Goal: Information Seeking & Learning: Check status

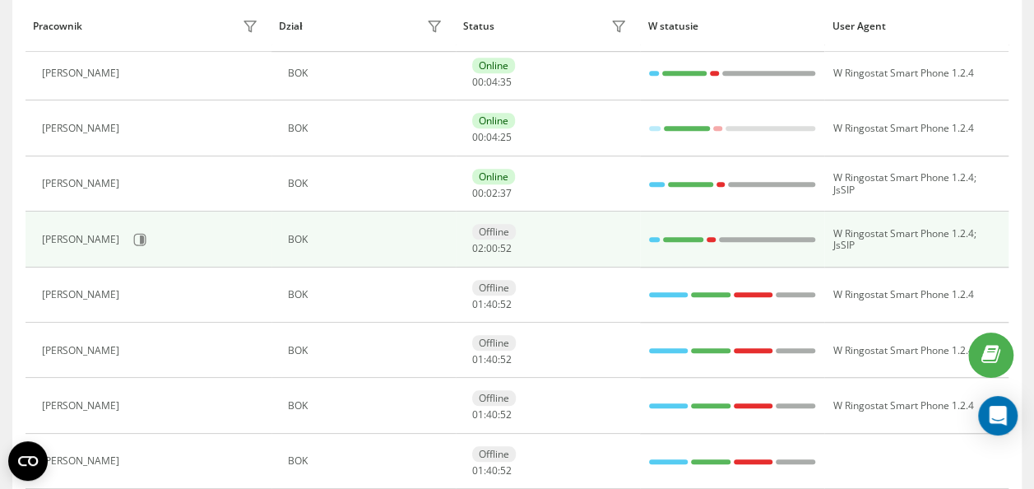
scroll to position [605, 0]
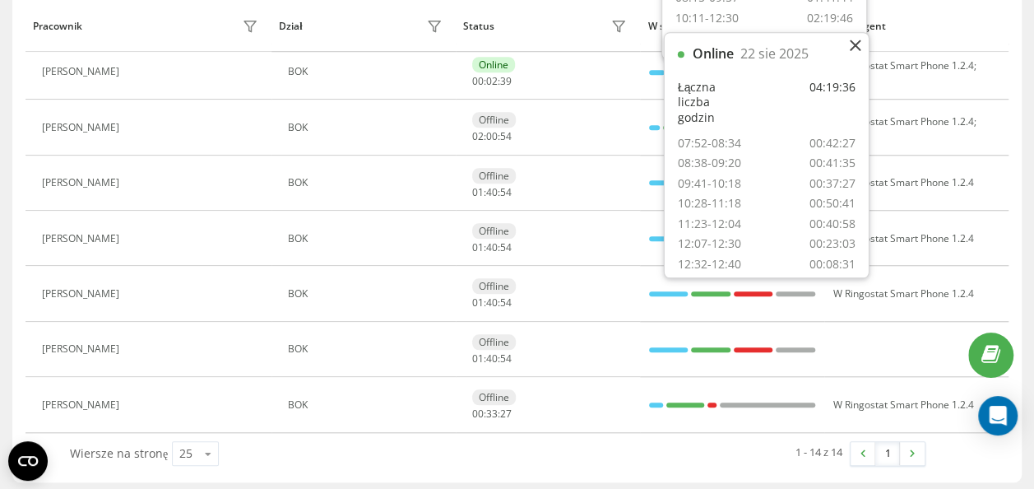
click at [655, 436] on div "1 - 14 z 14 1" at bounding box center [717, 453] width 439 height 48
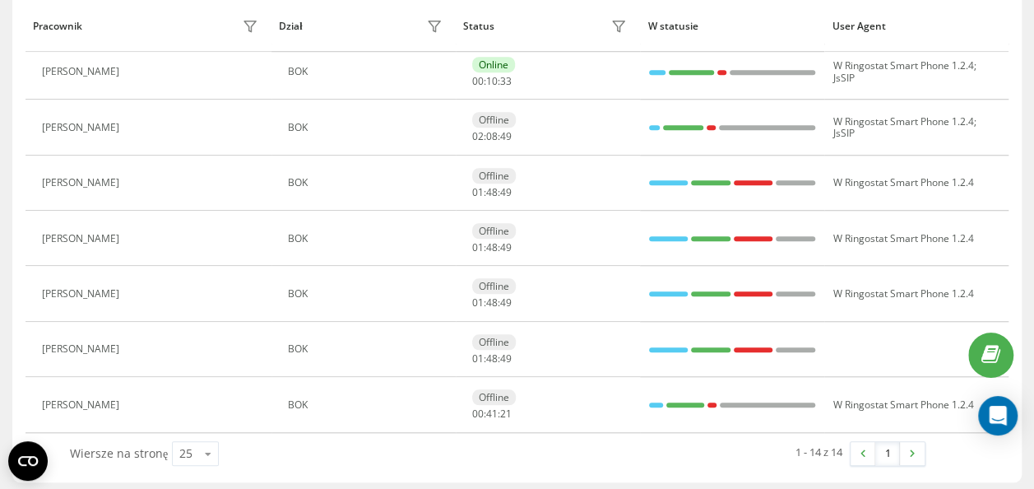
scroll to position [275, 0]
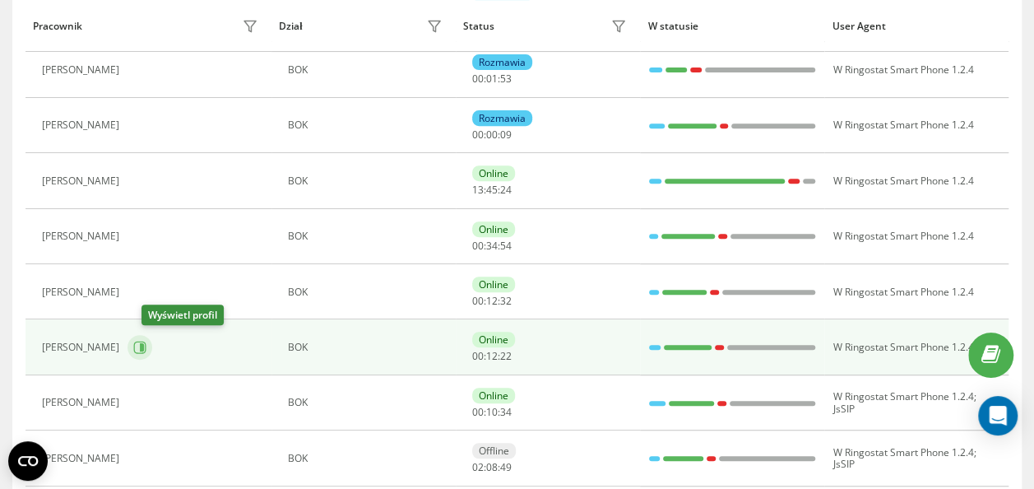
click at [152, 336] on button at bounding box center [139, 347] width 25 height 25
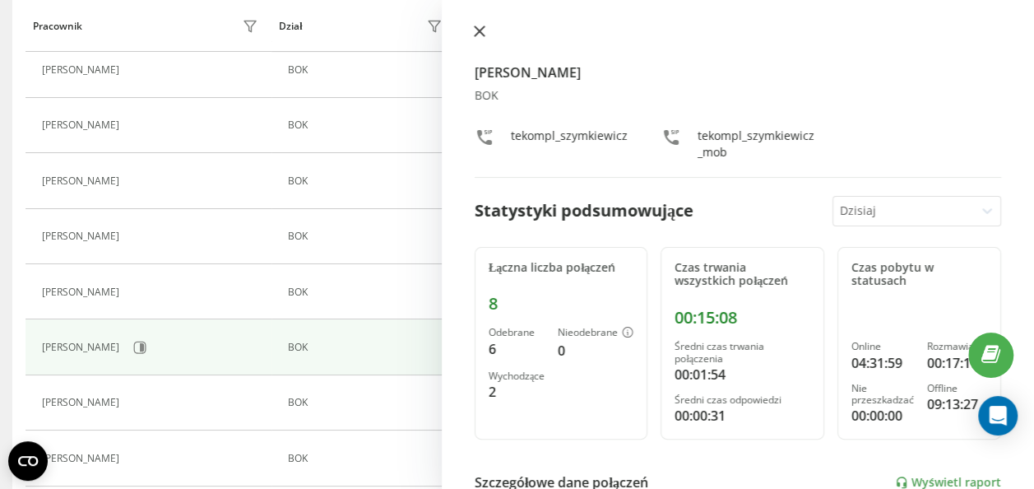
click at [475, 36] on icon at bounding box center [480, 31] width 10 height 10
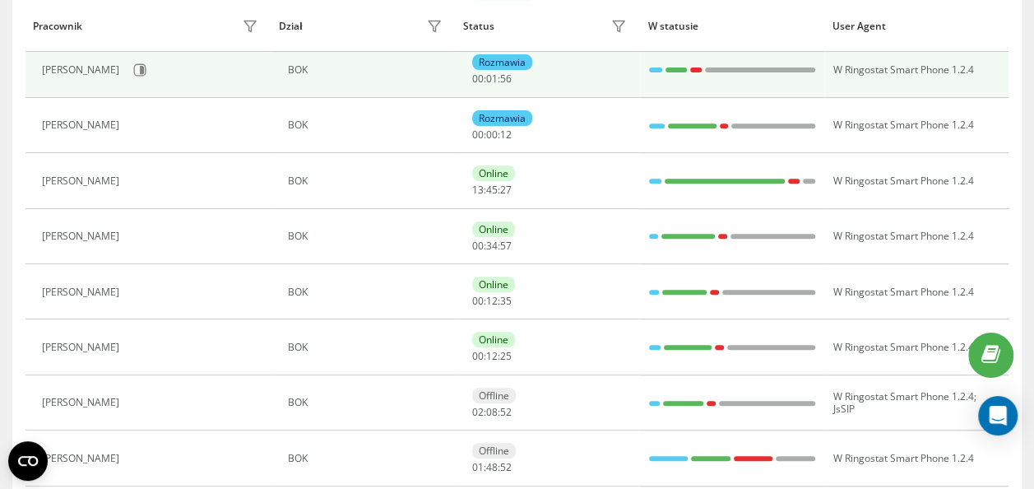
scroll to position [192, 0]
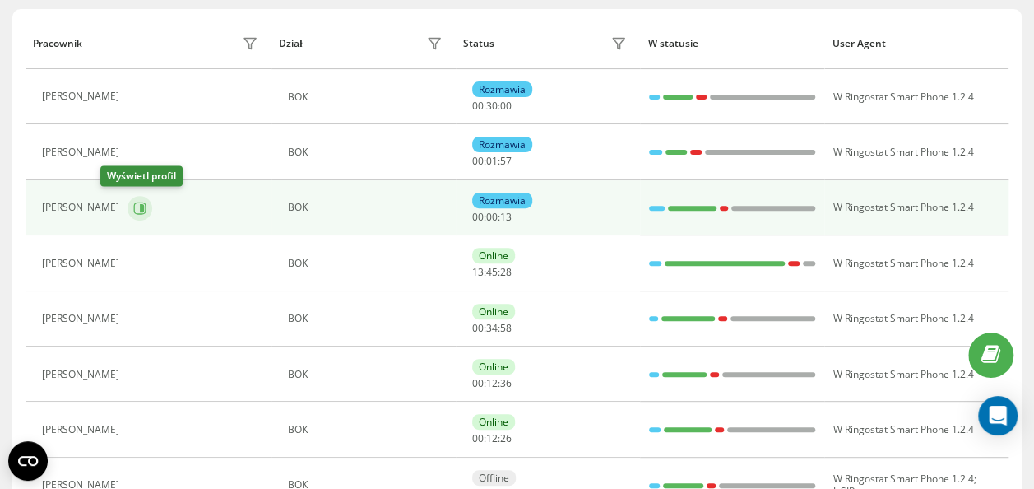
click at [140, 204] on icon at bounding box center [142, 207] width 4 height 8
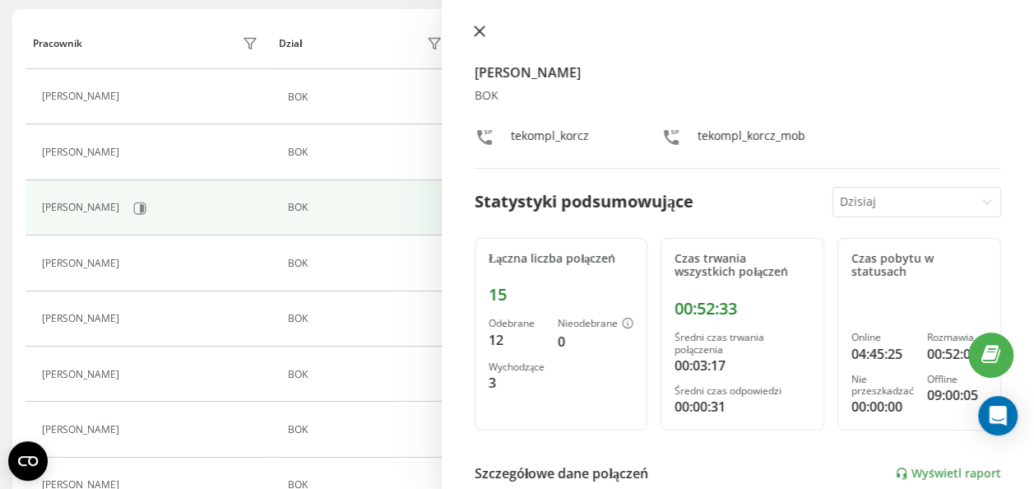
click at [479, 35] on icon at bounding box center [480, 31] width 12 height 12
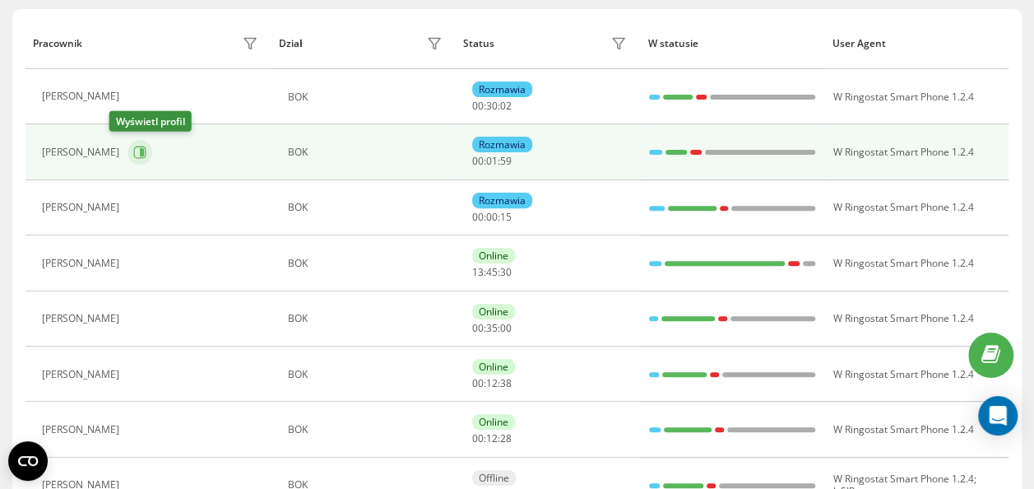
click at [140, 148] on icon at bounding box center [142, 152] width 4 height 8
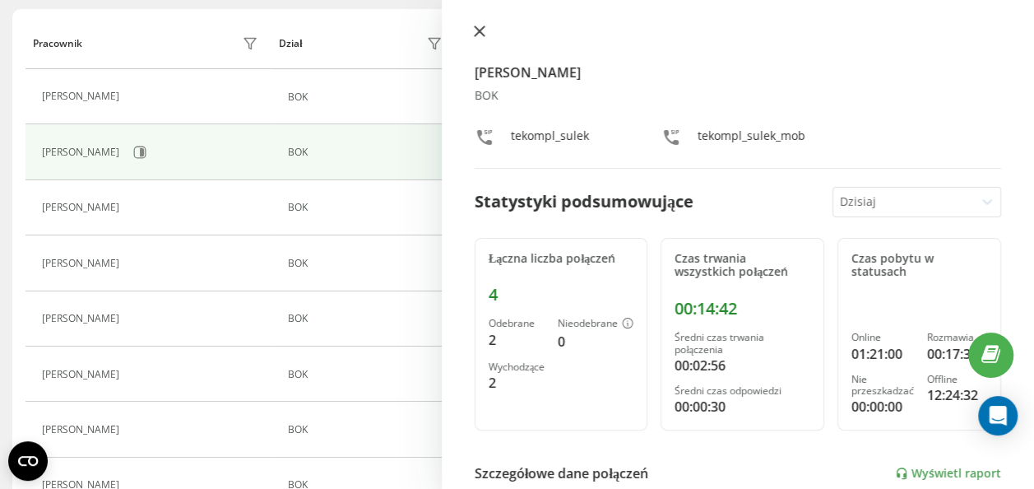
click at [477, 30] on icon at bounding box center [480, 31] width 10 height 10
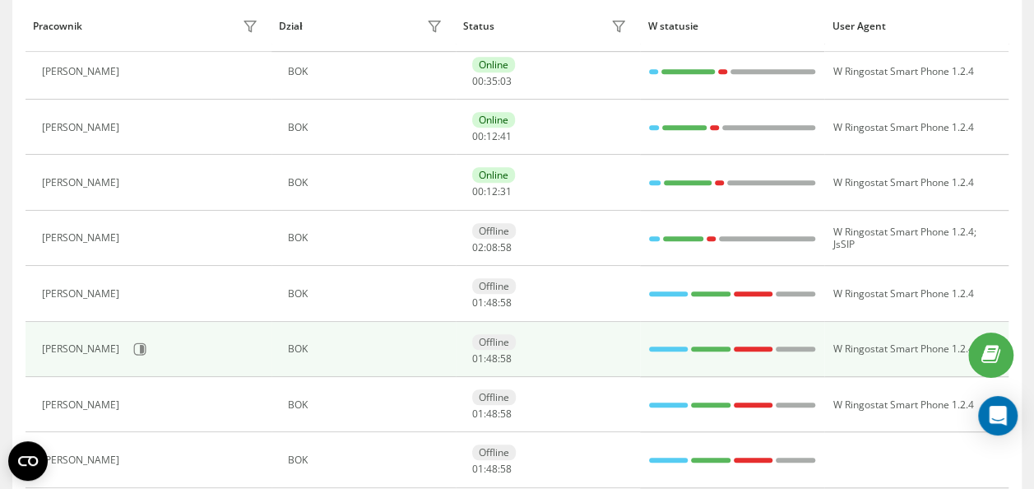
scroll to position [605, 0]
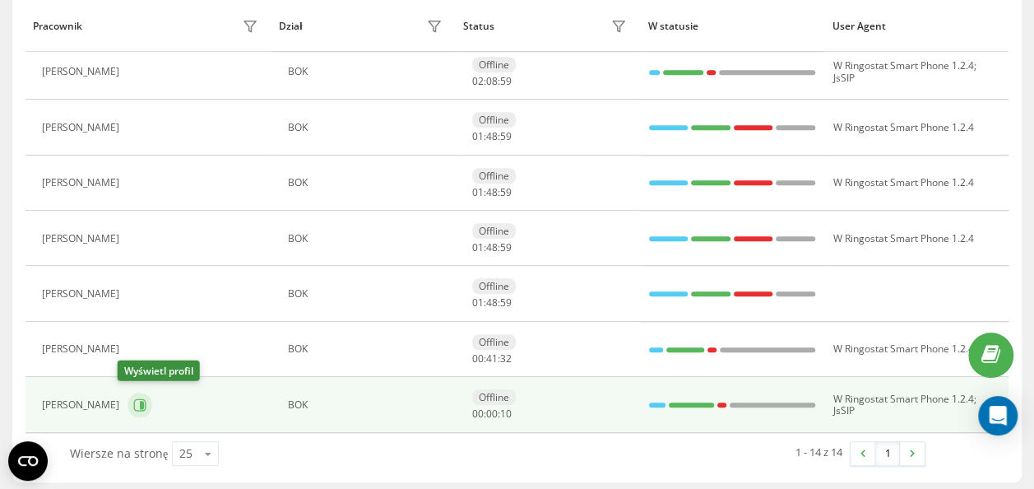
click at [133, 398] on icon at bounding box center [139, 404] width 13 height 13
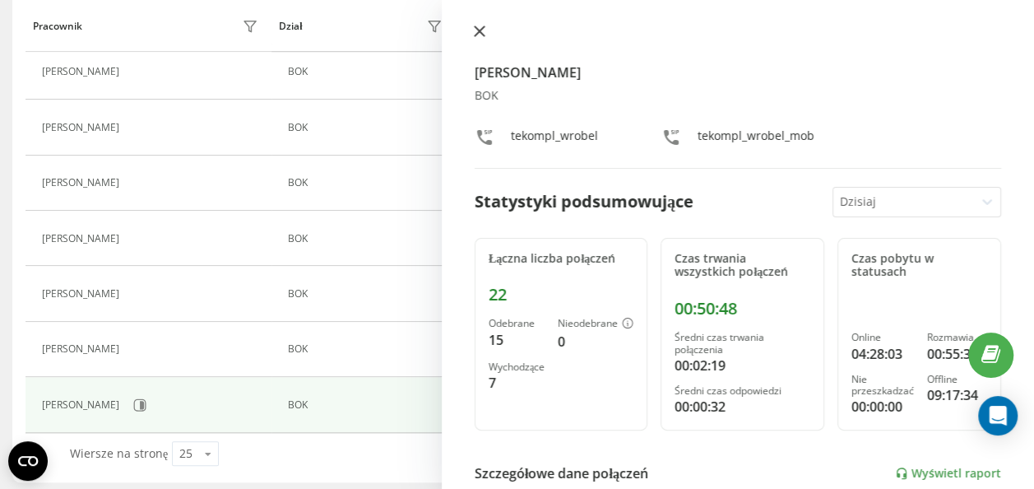
click at [477, 31] on icon at bounding box center [480, 31] width 12 height 12
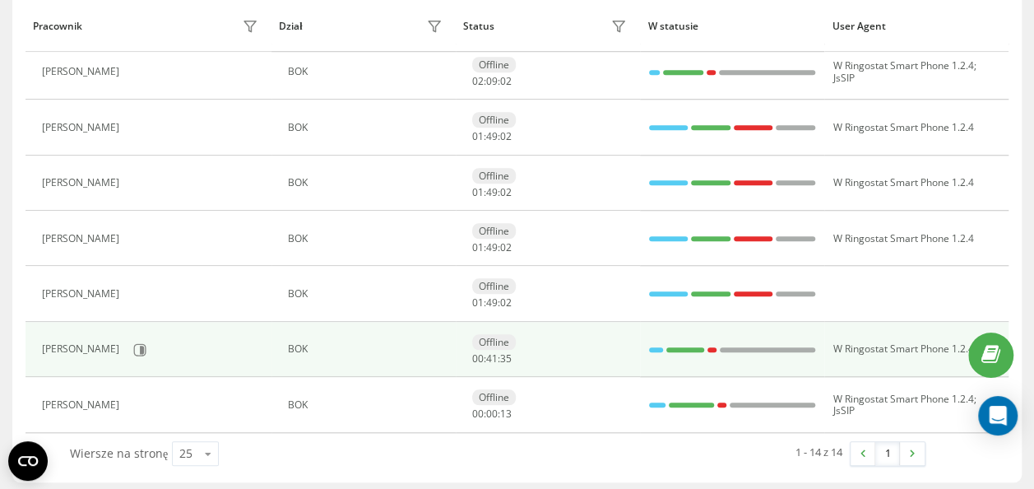
click at [138, 344] on div "[PERSON_NAME]" at bounding box center [152, 350] width 220 height 28
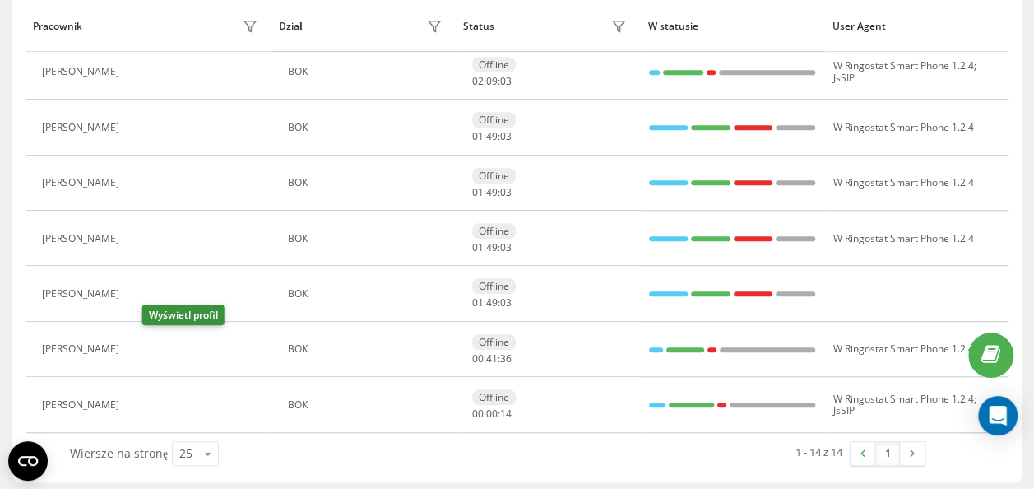
click at [144, 345] on icon at bounding box center [137, 349] width 13 height 13
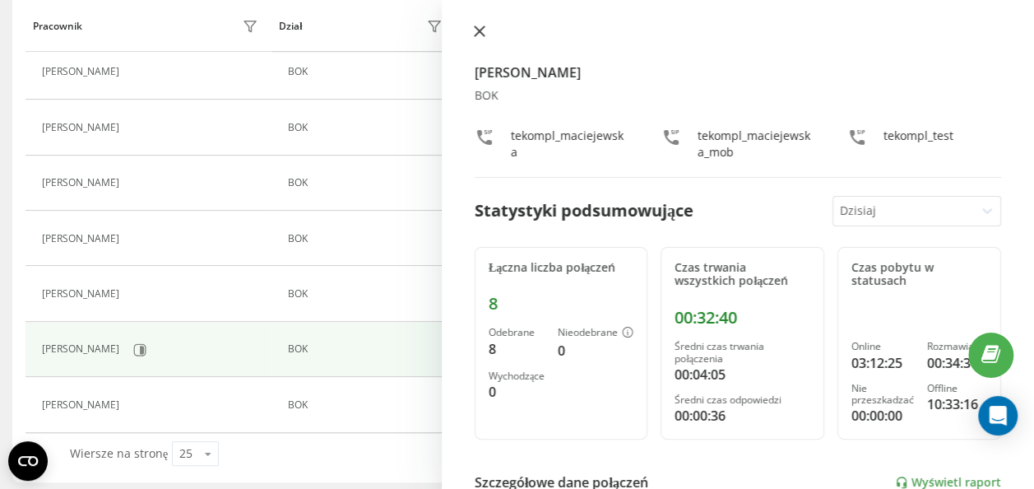
click at [477, 33] on icon at bounding box center [480, 31] width 10 height 10
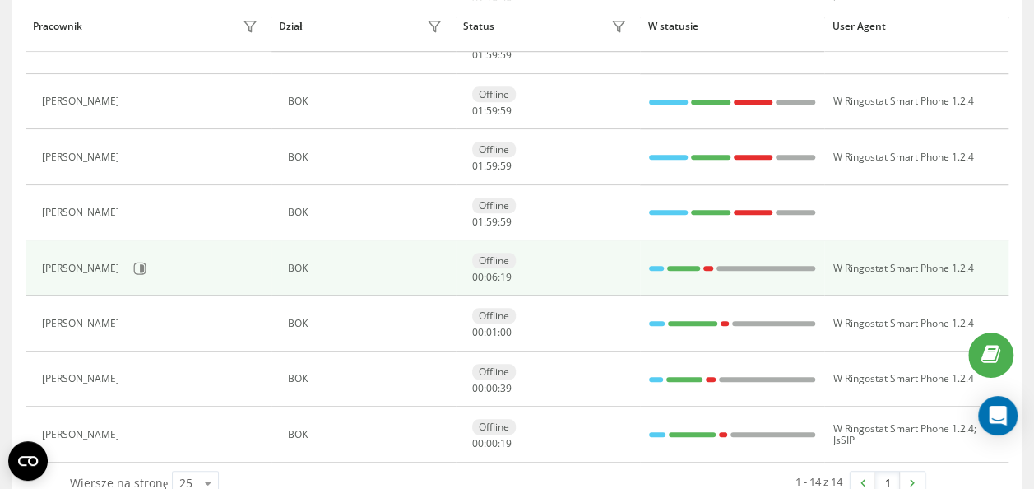
scroll to position [605, 0]
